Goal: Obtain resource: Download file/media

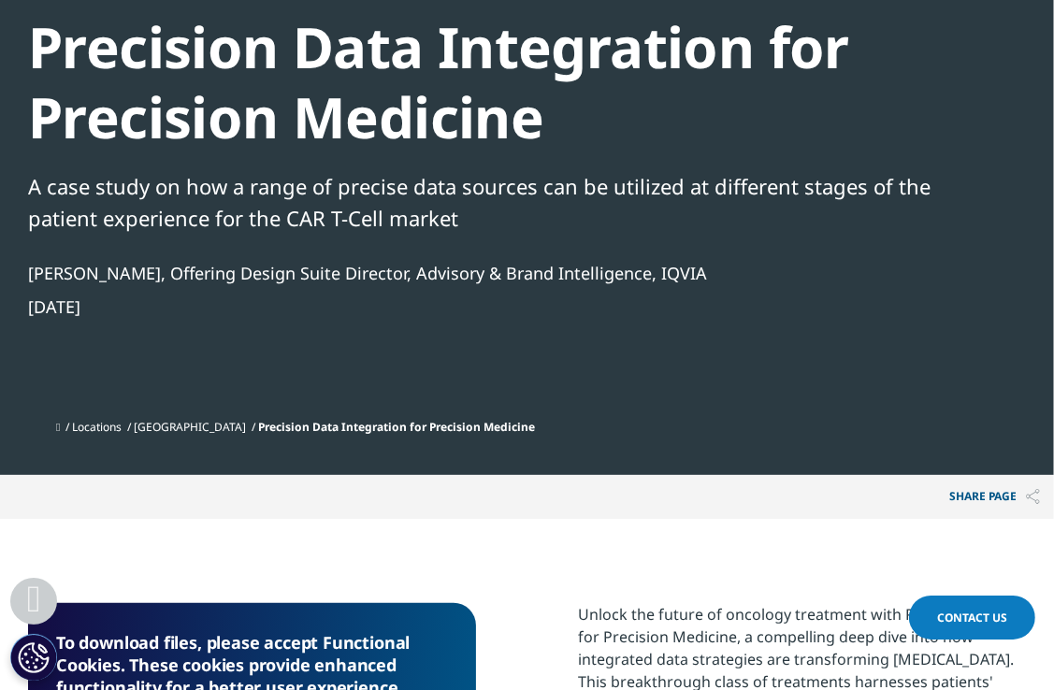
scroll to position [610, 0]
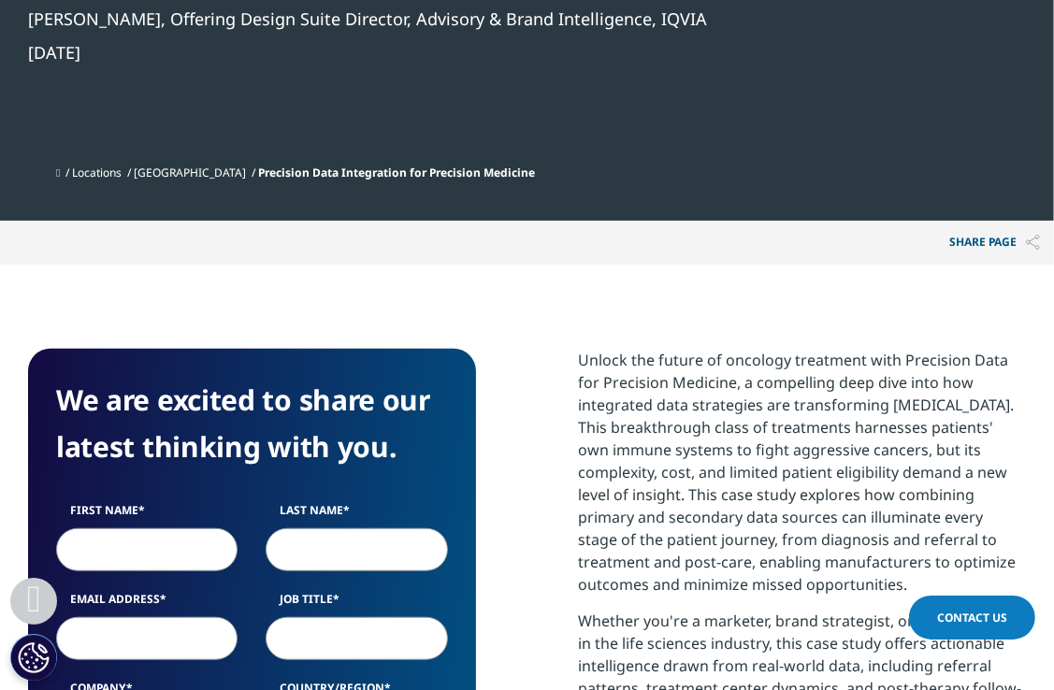
scroll to position [999, 0]
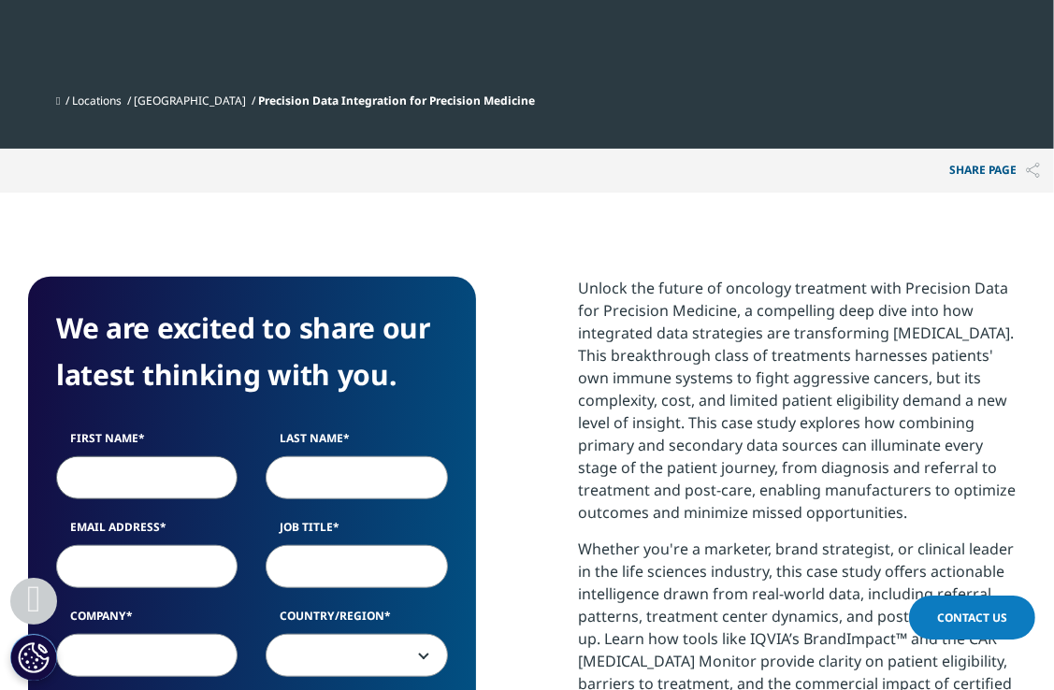
click at [97, 488] on input "First Name" at bounding box center [146, 478] width 181 height 43
type input "ana"
click at [299, 470] on input "Last Name" at bounding box center [356, 478] width 181 height 43
type input "infh"
click at [173, 555] on input "Email Address" at bounding box center [146, 566] width 181 height 43
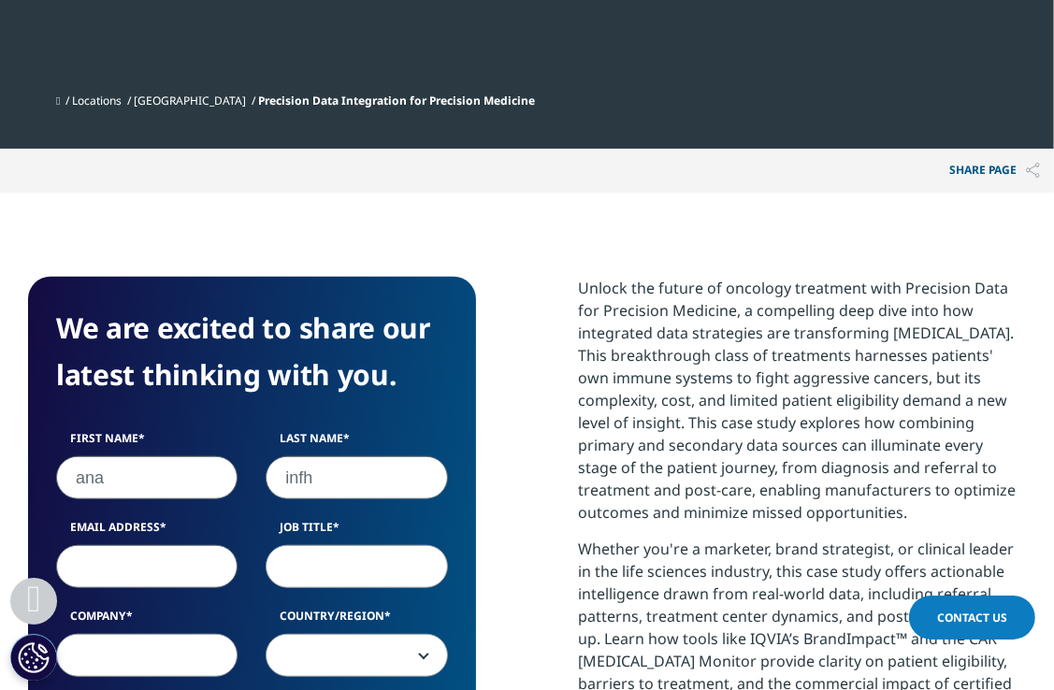
type input "anjalisingha200107@gmail.com"
select select "[GEOGRAPHIC_DATA]"
click at [336, 573] on input "Job Title" at bounding box center [356, 566] width 181 height 43
type input "inter"
click at [116, 663] on input "Company" at bounding box center [146, 655] width 181 height 43
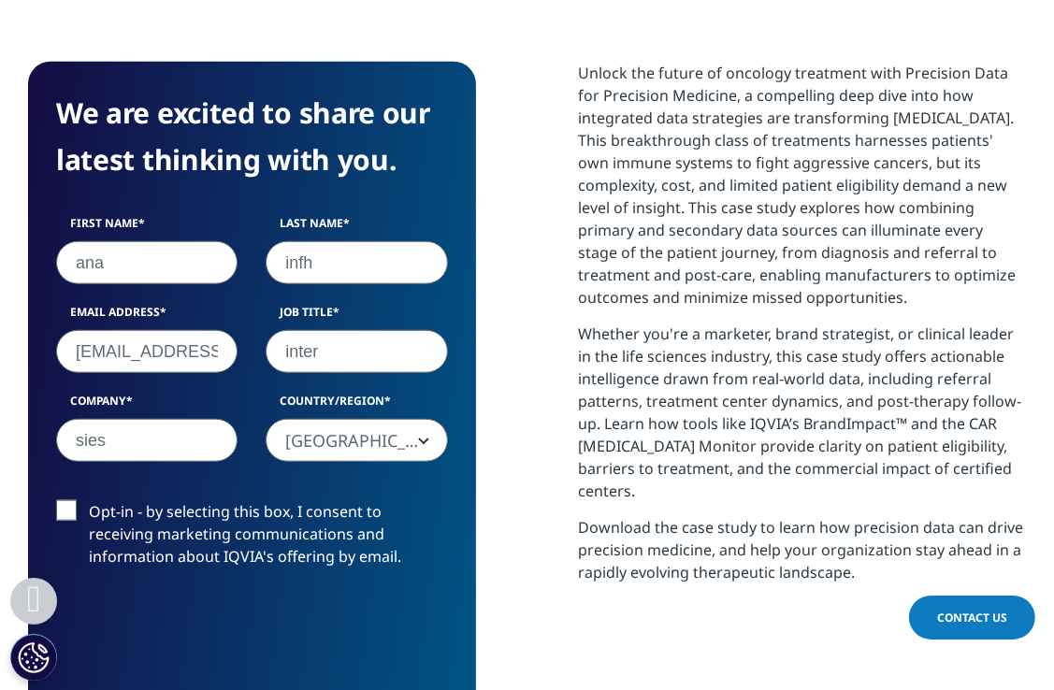
scroll to position [1215, 0]
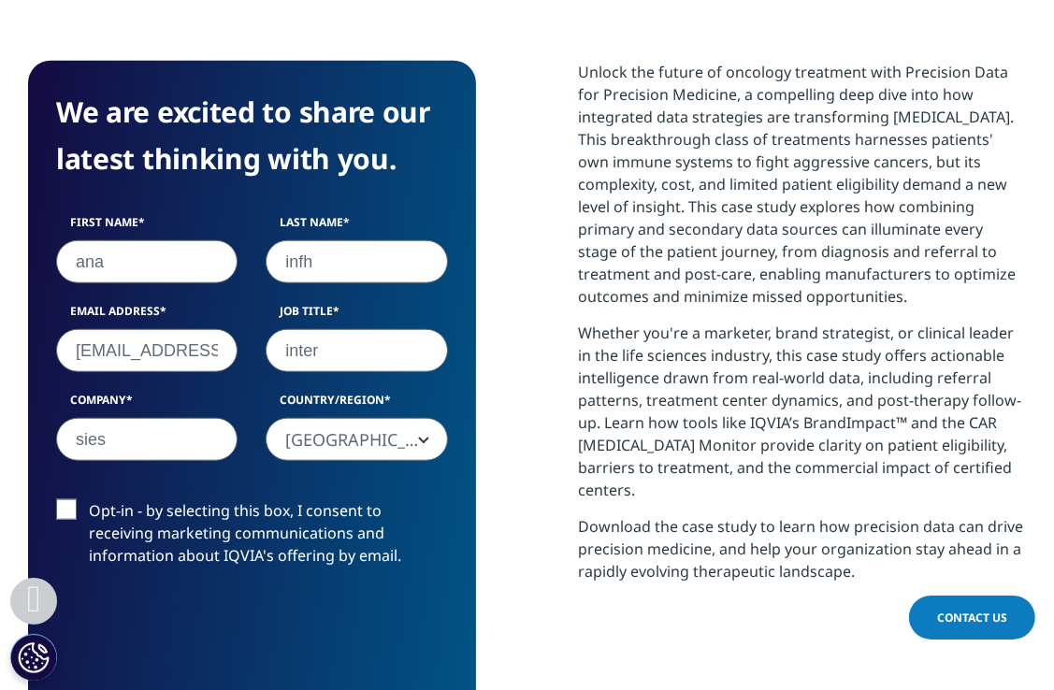
type input "sies"
click at [64, 498] on form "We are excited to share our latest thinking with you. First Name ana Last Name …" at bounding box center [252, 423] width 392 height 668
click at [61, 507] on label "Opt-in - by selecting this box, I consent to receiving marketing communications…" at bounding box center [252, 539] width 392 height 78
click at [89, 500] on input "Opt-in - by selecting this box, I consent to receiving marketing communications…" at bounding box center [89, 500] width 0 height 0
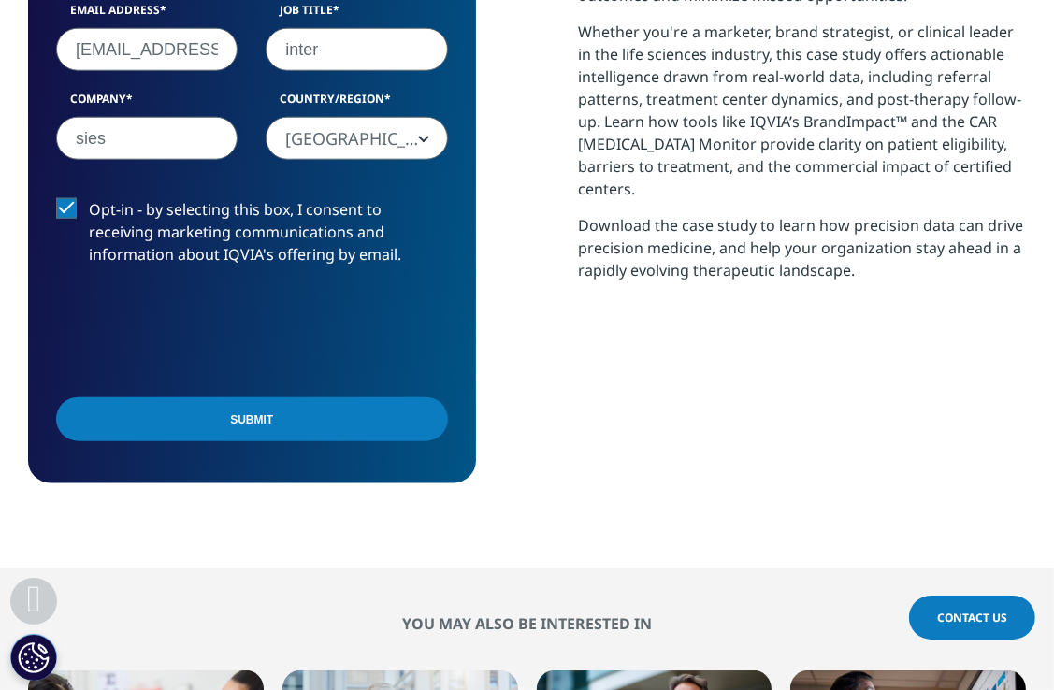
scroll to position [1516, 0]
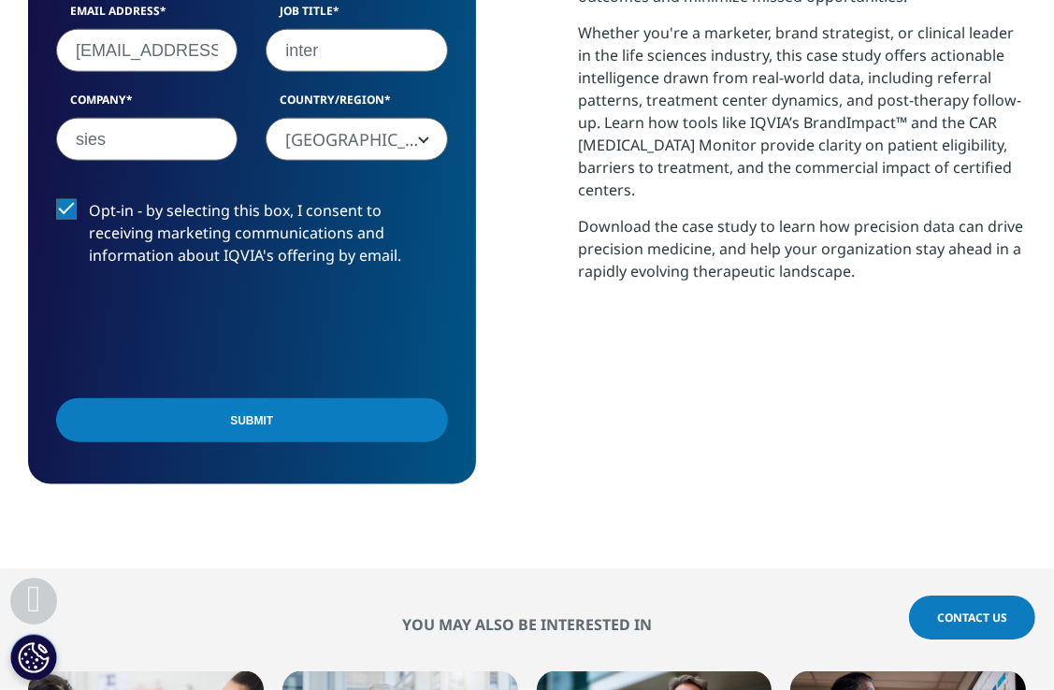
click at [206, 428] on input "Submit" at bounding box center [252, 421] width 392 height 44
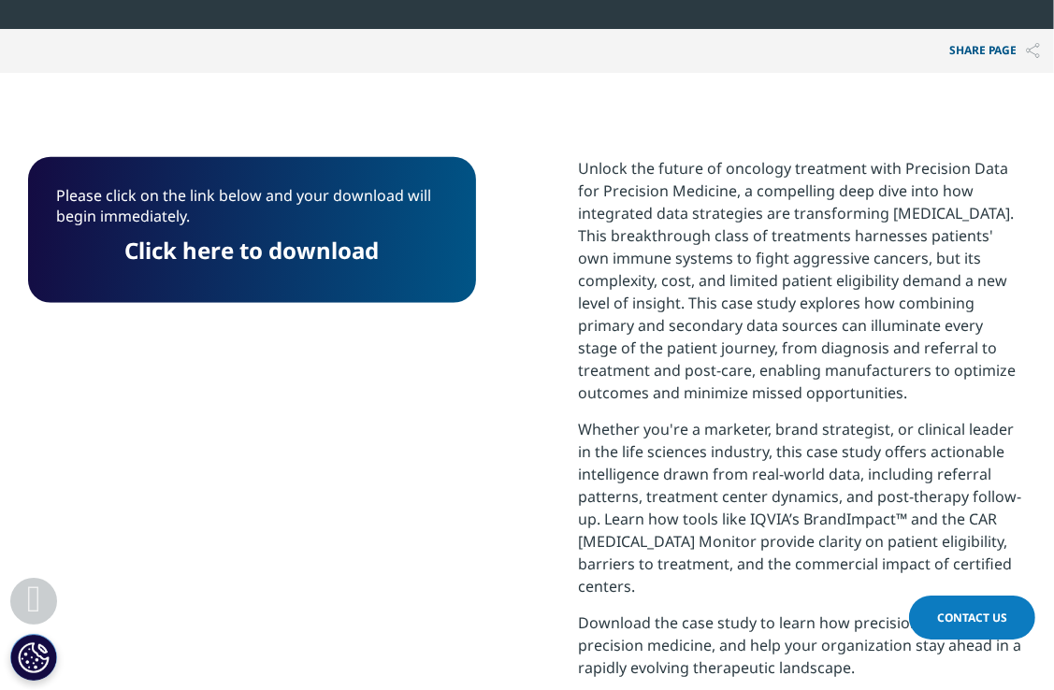
scroll to position [1119, 0]
click at [344, 250] on link "Click here to download" at bounding box center [251, 250] width 254 height 31
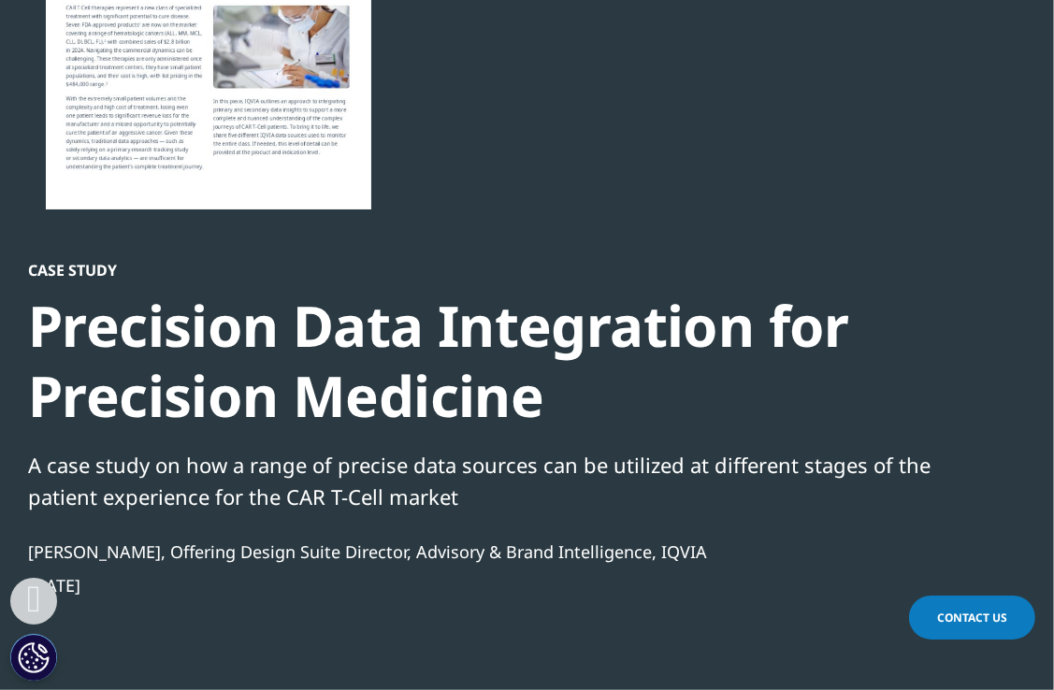
scroll to position [0, 0]
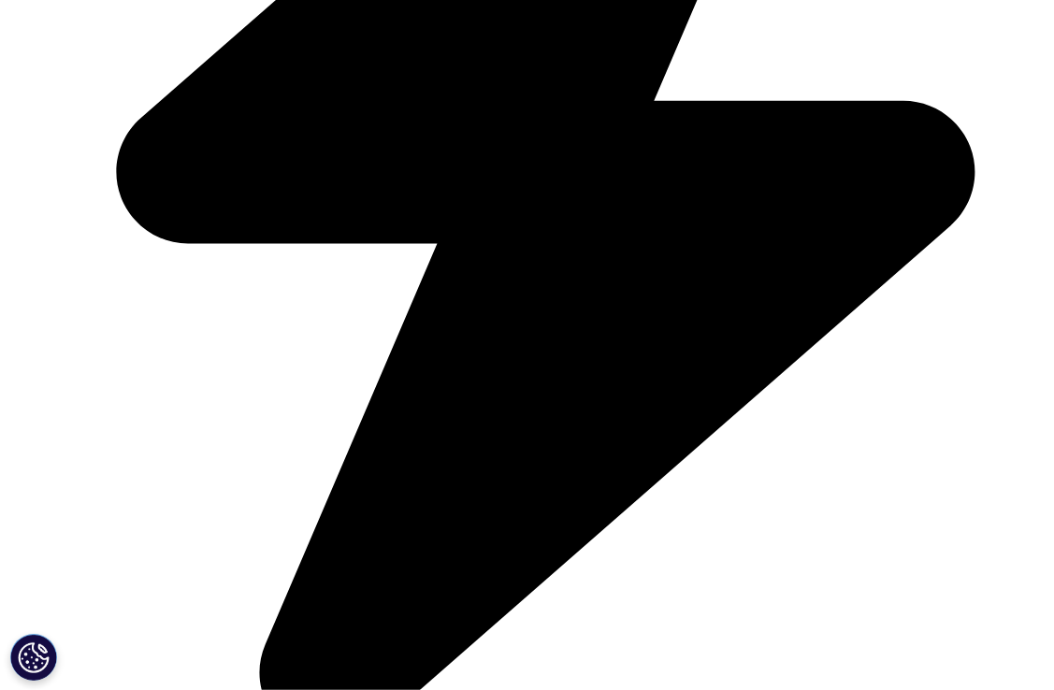
scroll to position [749, 998]
click at [835, 376] on link "Mid-level Prescribers, Telehealth, and Digital Health Applications in Patient A…" at bounding box center [884, 417] width 189 height 90
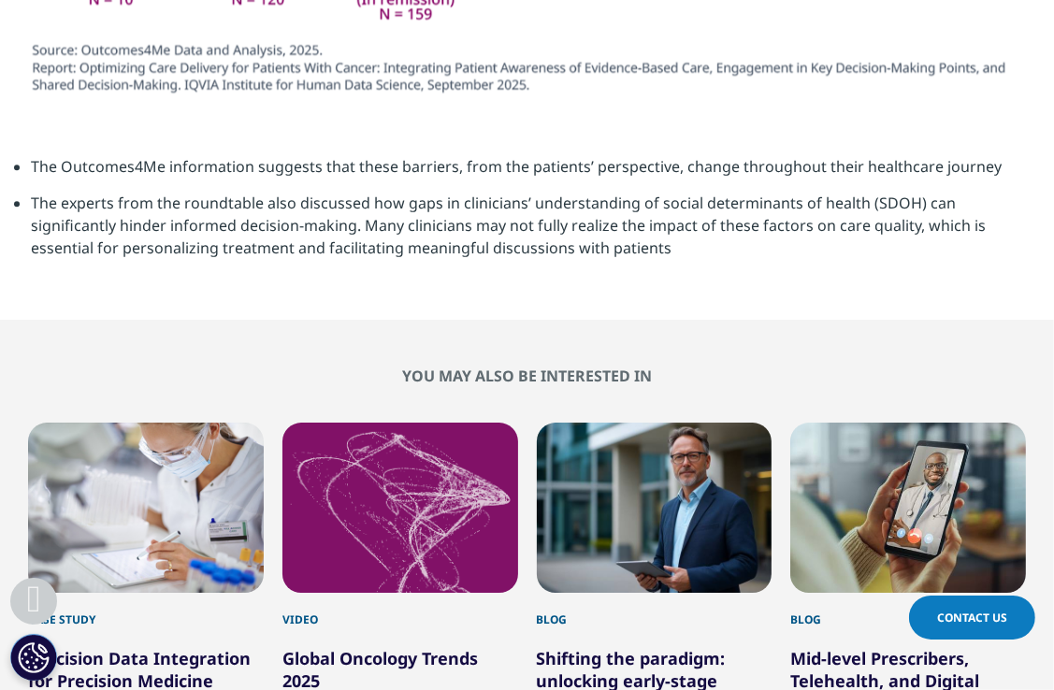
scroll to position [4193, 0]
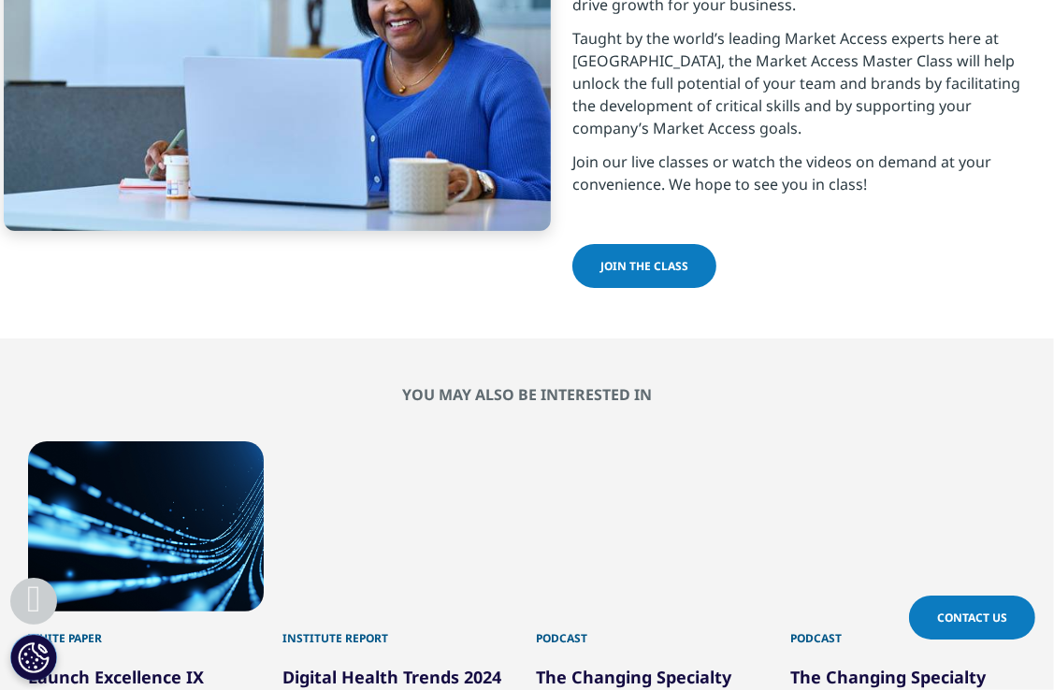
scroll to position [5405, 0]
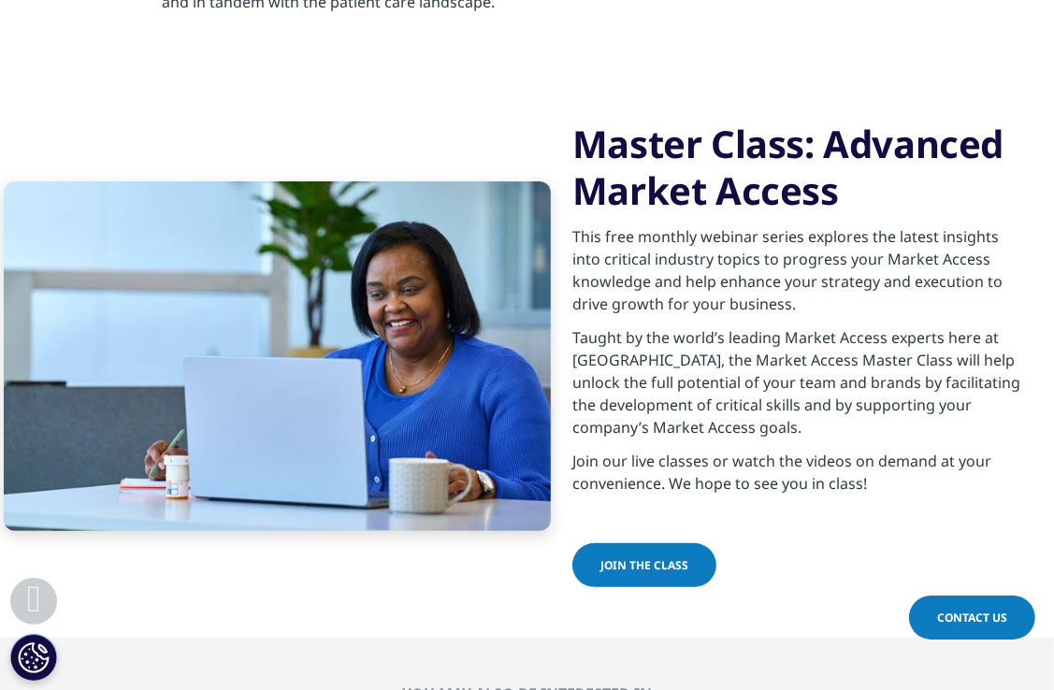
click at [633, 544] on link "Join the class" at bounding box center [645, 566] width 144 height 44
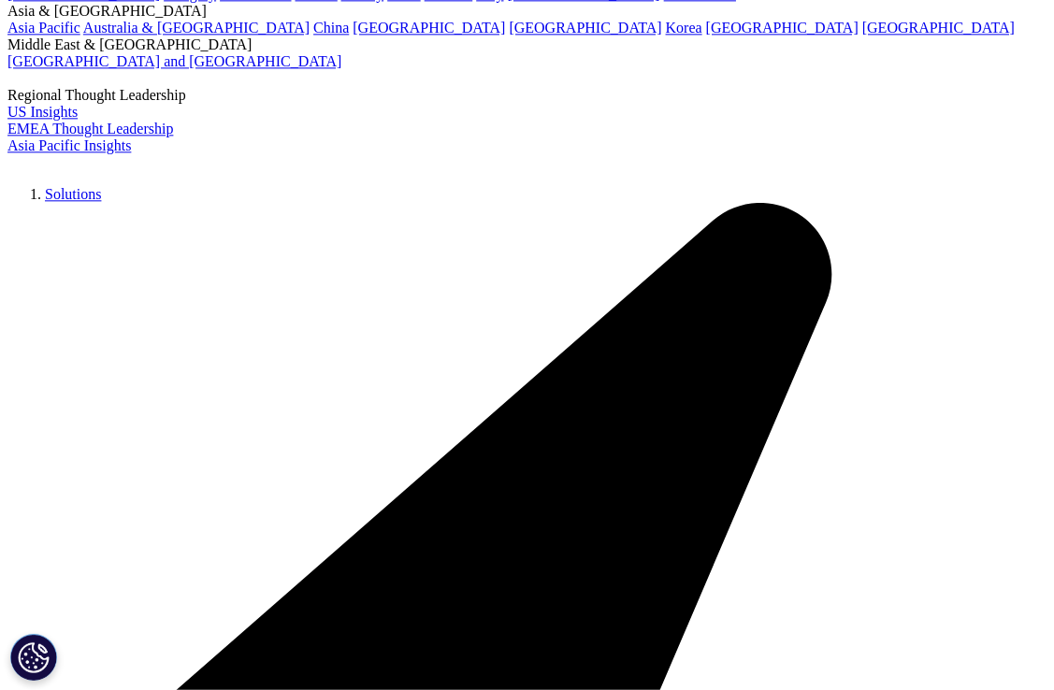
scroll to position [3327, 0]
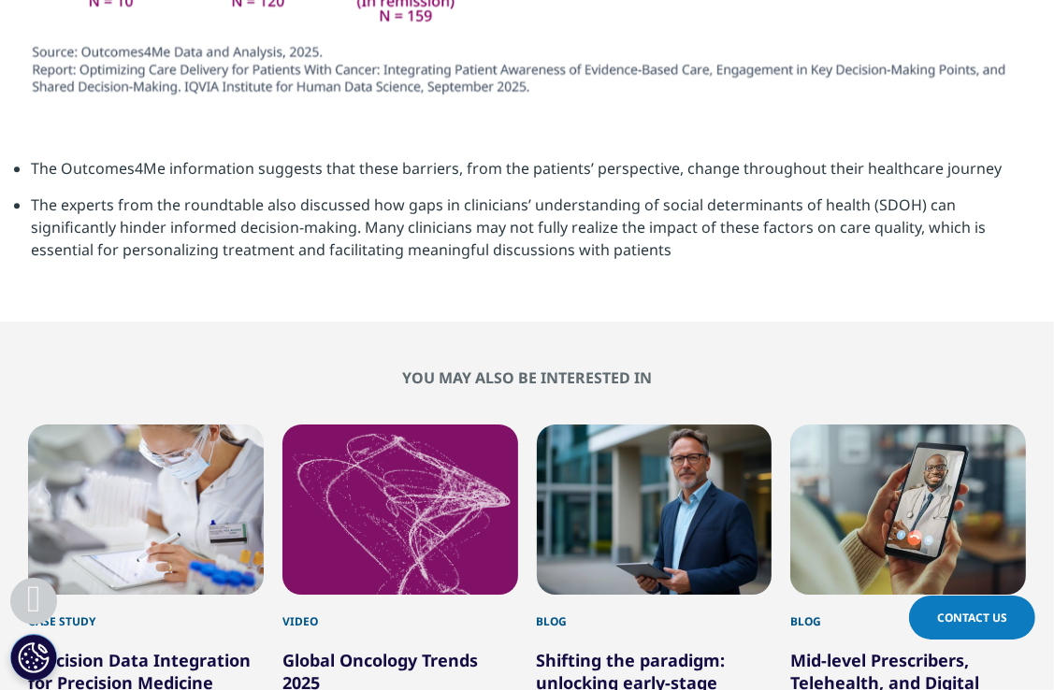
scroll to position [749, 998]
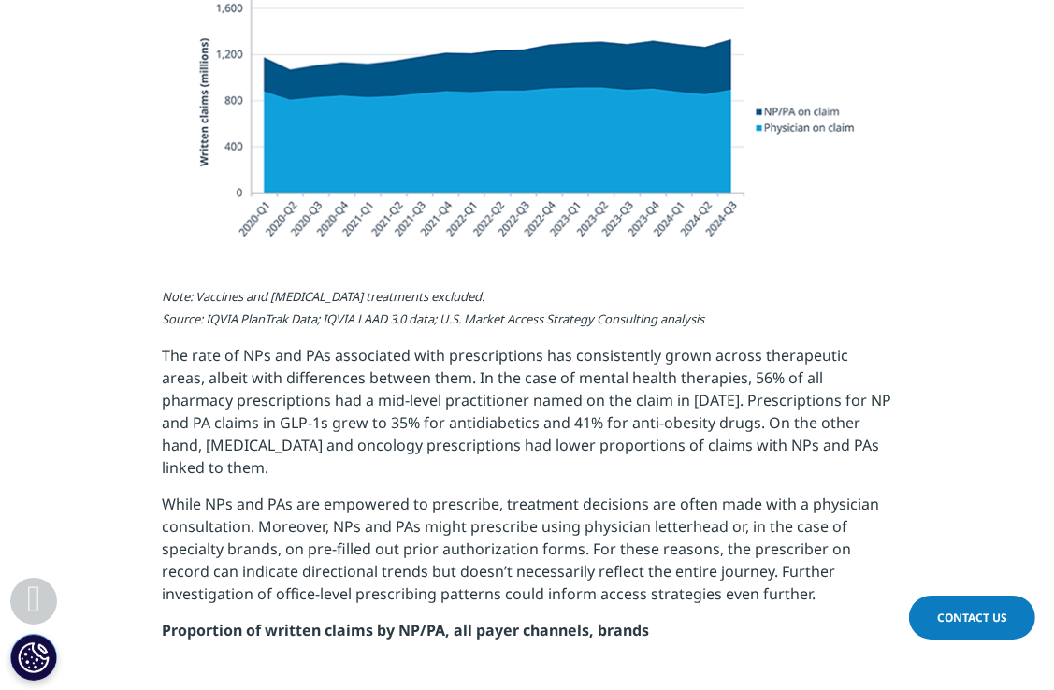
scroll to position [1308, 0]
